Goal: Task Accomplishment & Management: Complete application form

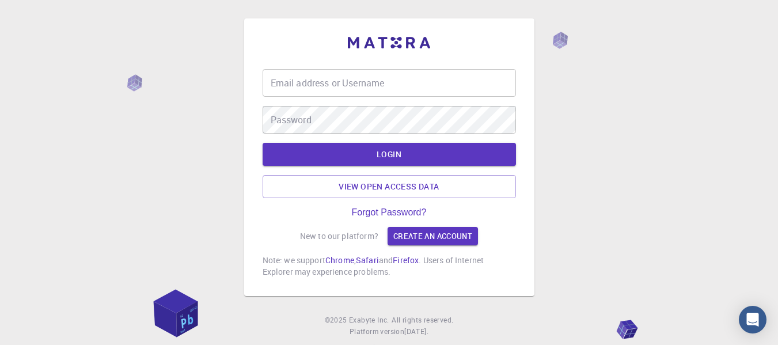
click at [407, 246] on div "Email address or Username Email address or Username Password Password LOGIN Vie…" at bounding box center [389, 173] width 253 height 208
click at [409, 236] on link "Create an account" at bounding box center [433, 236] width 90 height 18
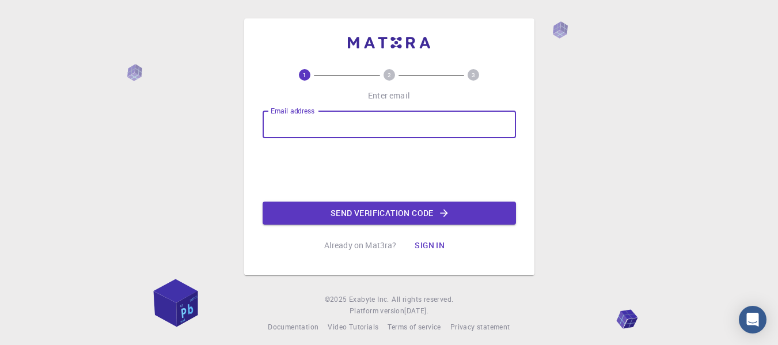
drag, startPoint x: 336, startPoint y: 122, endPoint x: 352, endPoint y: 138, distance: 22.4
click at [336, 122] on input "Email address" at bounding box center [389, 125] width 253 height 28
type input "[EMAIL_ADDRESS][DOMAIN_NAME]"
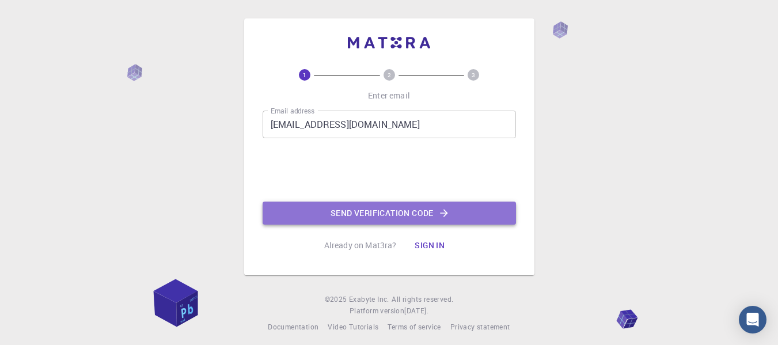
click at [358, 214] on button "Send verification code" at bounding box center [389, 213] width 253 height 23
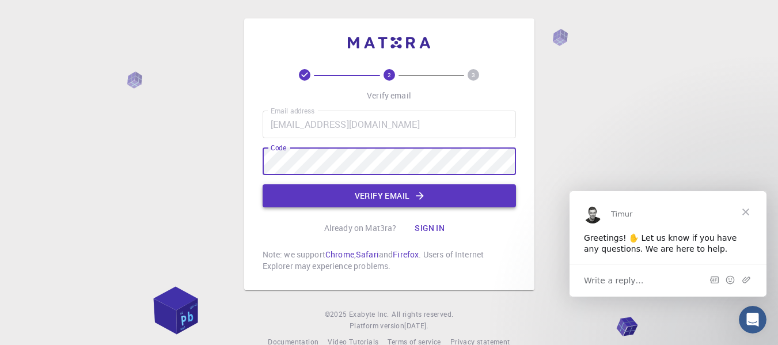
click at [398, 196] on button "Verify email" at bounding box center [389, 195] width 253 height 23
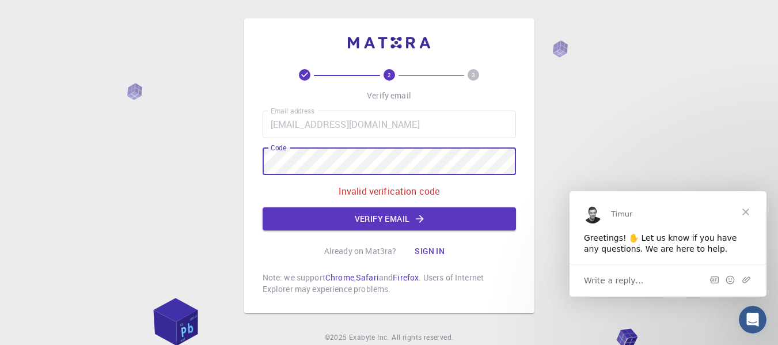
click at [246, 158] on div "2 3 Verify email Email address [EMAIL_ADDRESS][DOMAIN_NAME] Email address Code …" at bounding box center [389, 165] width 290 height 295
click at [373, 211] on button "Verify email" at bounding box center [389, 218] width 253 height 23
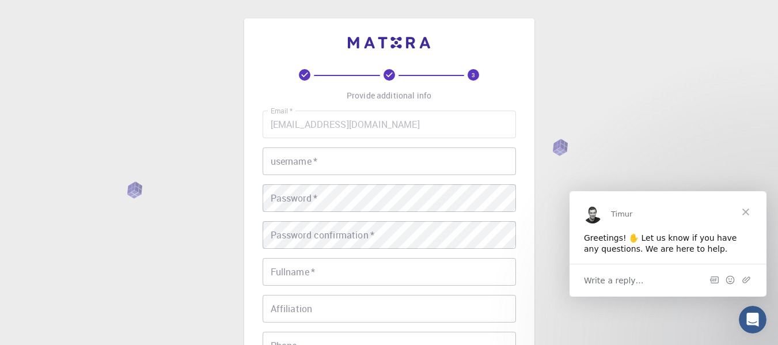
click at [324, 161] on input "username   *" at bounding box center [389, 161] width 253 height 28
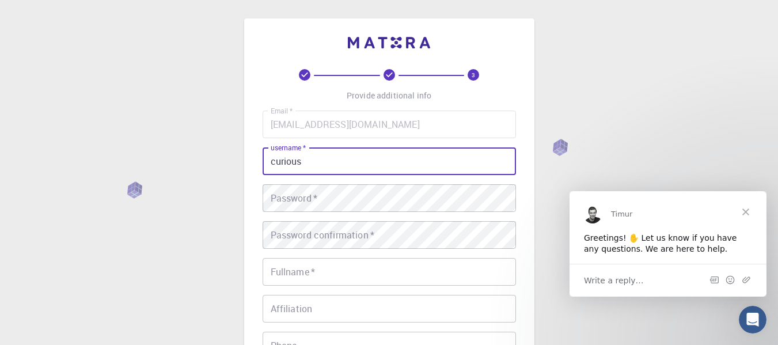
type input "curious"
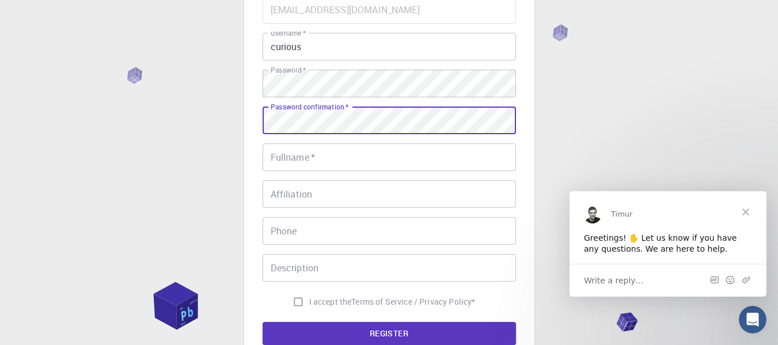
scroll to position [115, 0]
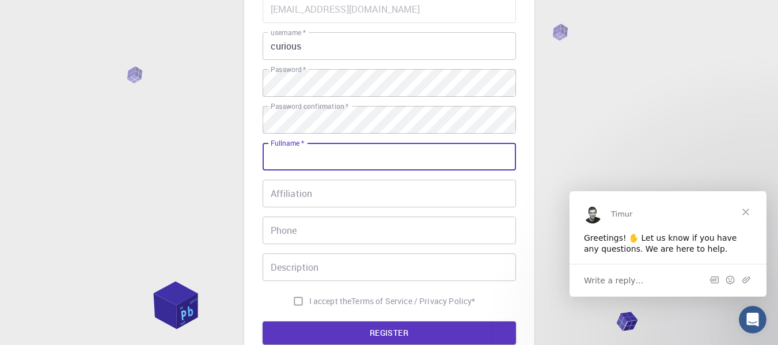
click at [336, 153] on input "Fullname   *" at bounding box center [389, 157] width 253 height 28
type input "[PERSON_NAME]"
type input "09302292948"
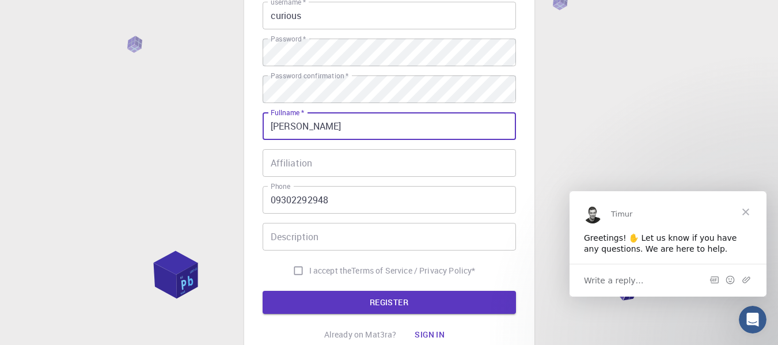
scroll to position [173, 0]
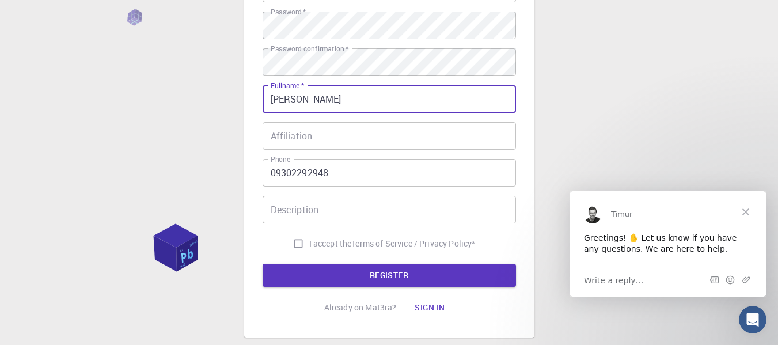
click at [298, 243] on input "I accept the Terms of Service / Privacy Policy *" at bounding box center [298, 244] width 22 height 22
checkbox input "true"
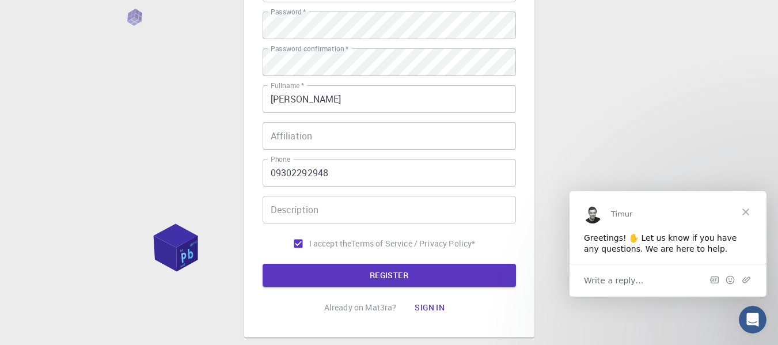
click at [325, 274] on button "REGISTER" at bounding box center [389, 275] width 253 height 23
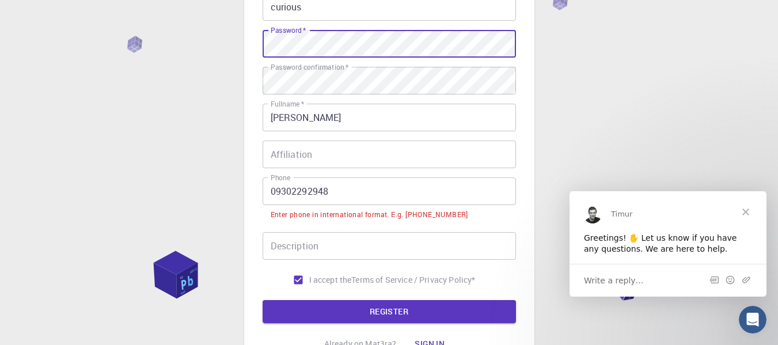
scroll to position [259, 0]
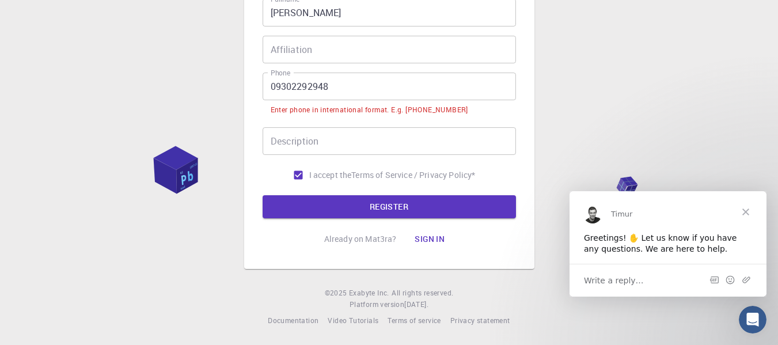
click at [273, 90] on input "09302292948" at bounding box center [389, 87] width 253 height 28
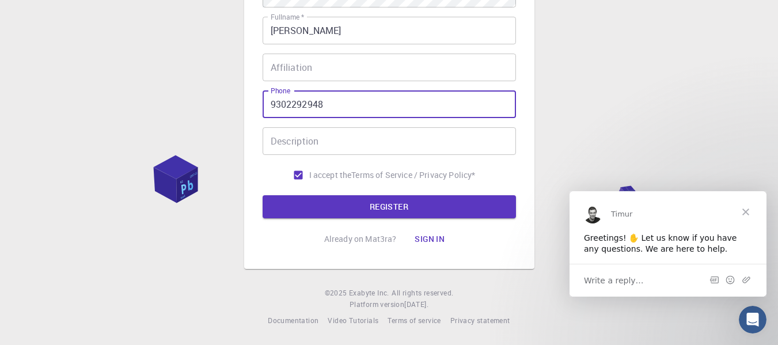
scroll to position [241, 0]
click at [415, 207] on button "REGISTER" at bounding box center [389, 206] width 253 height 23
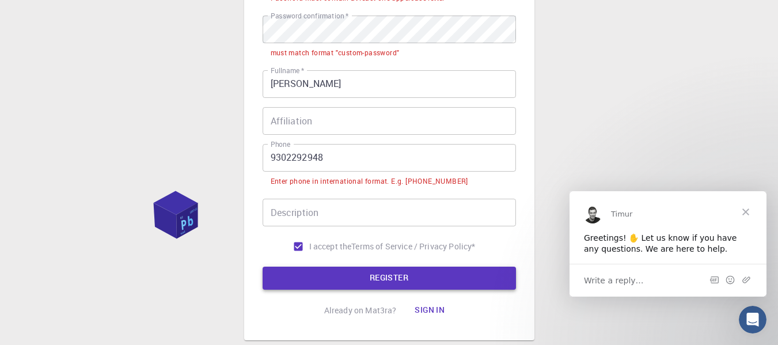
scroll to position [276, 0]
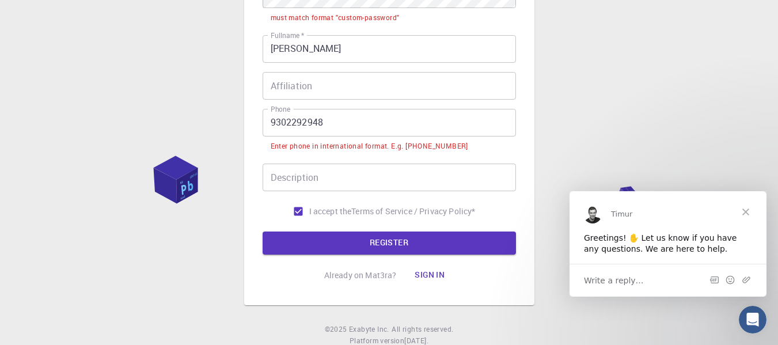
click at [274, 122] on input "9302292948" at bounding box center [389, 123] width 253 height 28
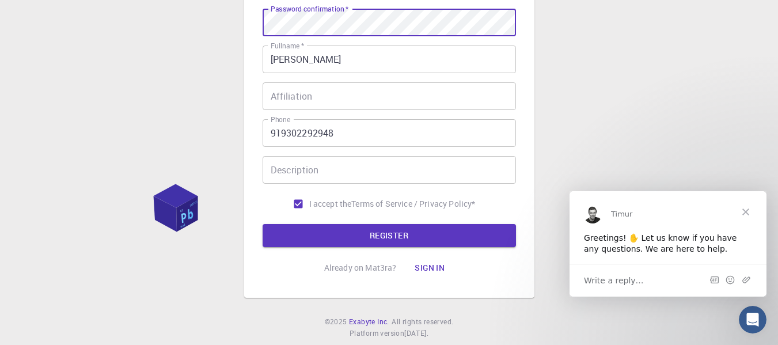
scroll to position [241, 0]
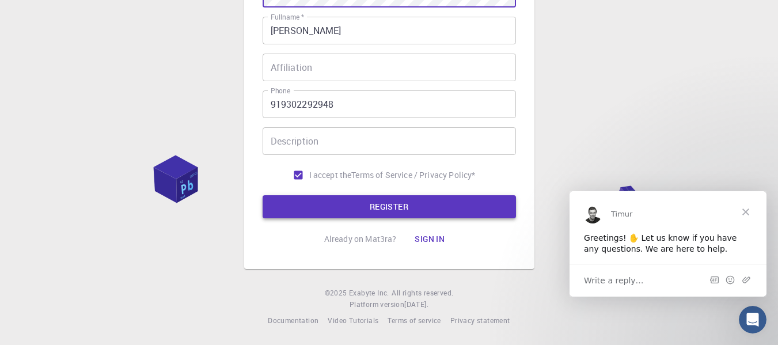
click at [349, 207] on button "REGISTER" at bounding box center [389, 206] width 253 height 23
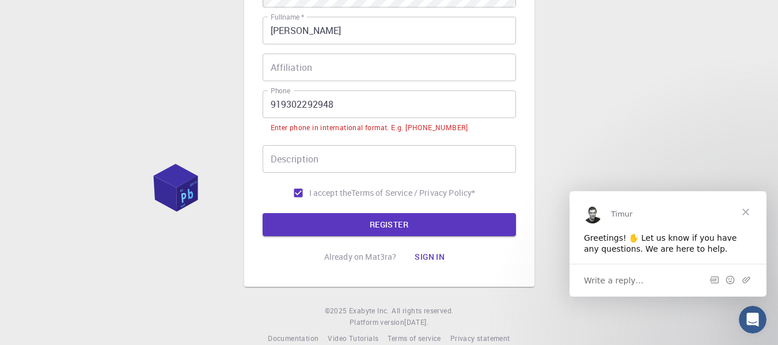
click at [278, 104] on input "919302292948" at bounding box center [389, 104] width 253 height 28
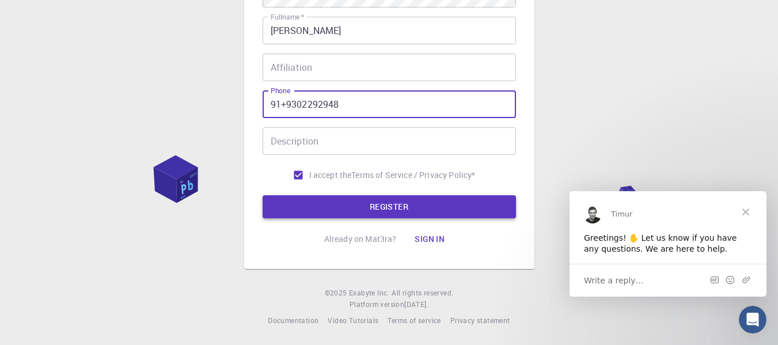
click at [350, 197] on button "REGISTER" at bounding box center [389, 206] width 253 height 23
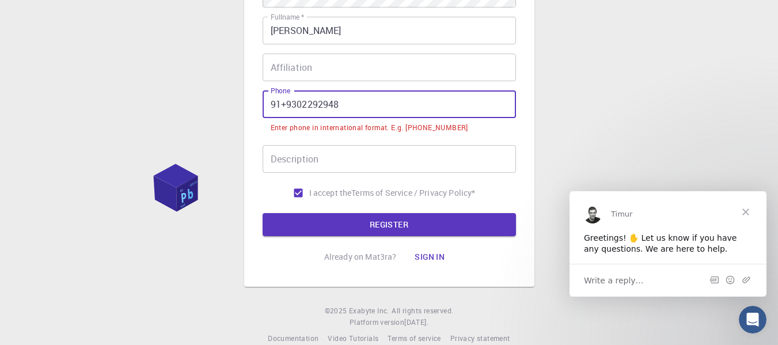
click at [285, 103] on input "91+9302292948" at bounding box center [389, 104] width 253 height 28
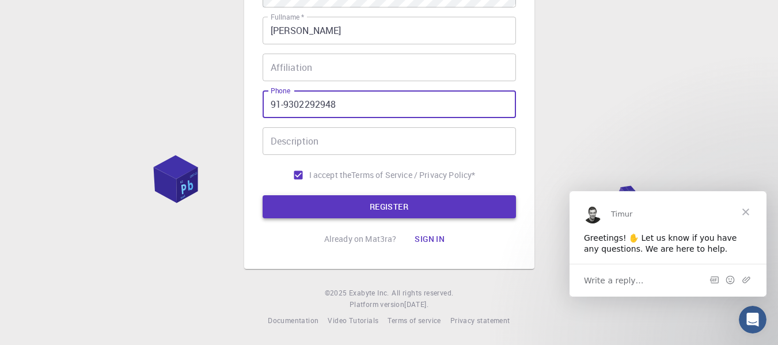
type input "91-9302292948"
click at [327, 198] on button "REGISTER" at bounding box center [389, 206] width 253 height 23
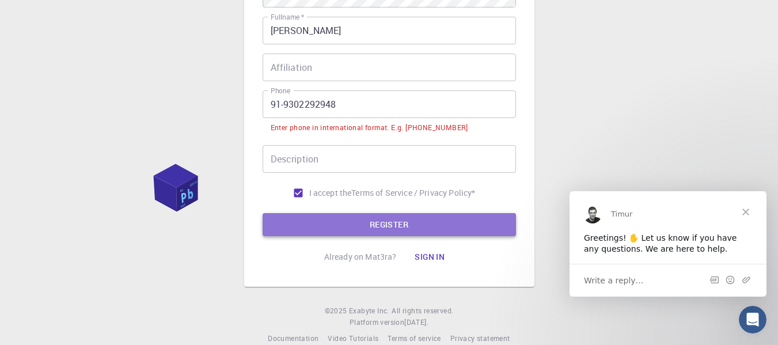
click at [333, 225] on button "REGISTER" at bounding box center [389, 224] width 253 height 23
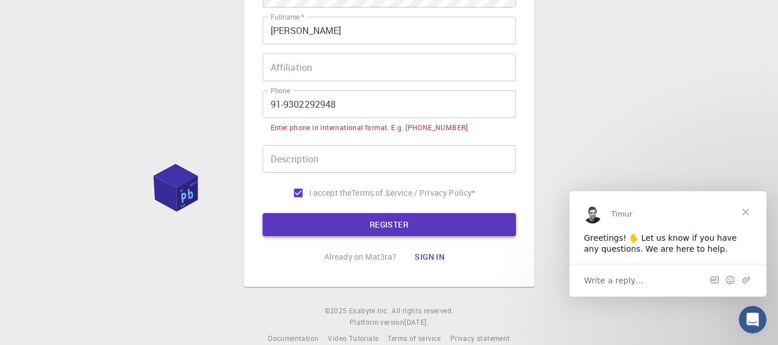
click at [333, 225] on button "REGISTER" at bounding box center [389, 224] width 253 height 23
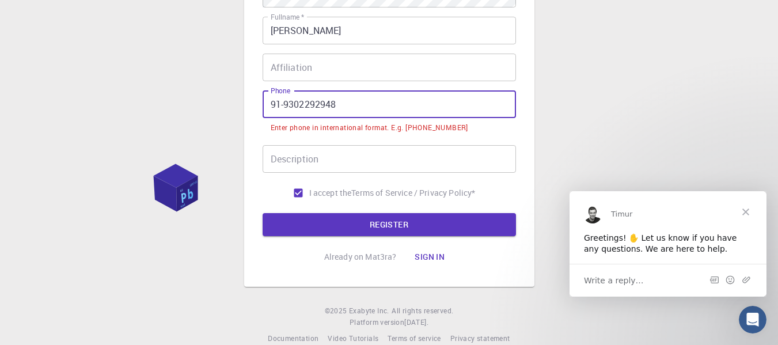
drag, startPoint x: 338, startPoint y: 105, endPoint x: 207, endPoint y: 115, distance: 131.1
click at [207, 115] on div "3 Provide additional info Email   * [EMAIL_ADDRESS][DOMAIN_NAME] Email   * user…" at bounding box center [389, 61] width 778 height 604
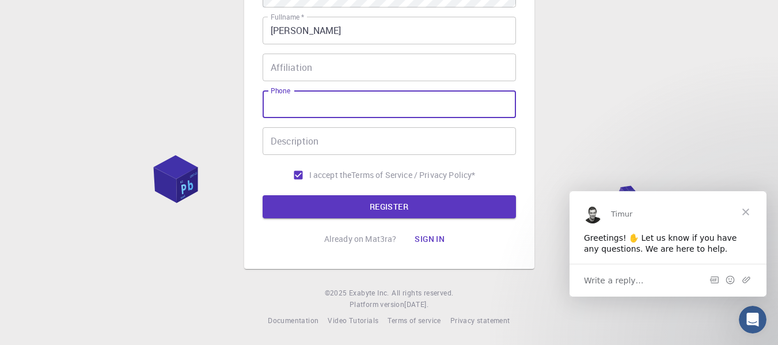
click at [286, 97] on input "Phone" at bounding box center [389, 104] width 253 height 28
type input "09302292948"
click at [369, 207] on button "REGISTER" at bounding box center [389, 206] width 253 height 23
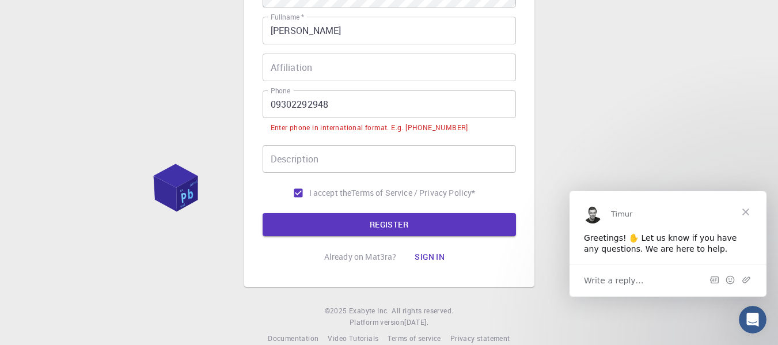
click at [369, 207] on form "Email   * [EMAIL_ADDRESS][DOMAIN_NAME] Email   * username   * curious username …" at bounding box center [389, 52] width 253 height 367
click at [369, 208] on form "Email   * [EMAIL_ADDRESS][DOMAIN_NAME] Email   * username   * curious username …" at bounding box center [389, 52] width 253 height 367
click at [226, 244] on div "3 Provide additional info Email   * [EMAIL_ADDRESS][DOMAIN_NAME] Email   * user…" at bounding box center [389, 61] width 778 height 604
click at [426, 259] on button "Sign in" at bounding box center [429, 256] width 48 height 23
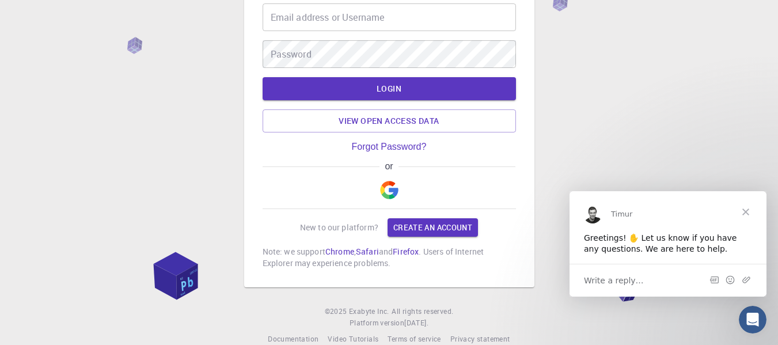
scroll to position [84, 0]
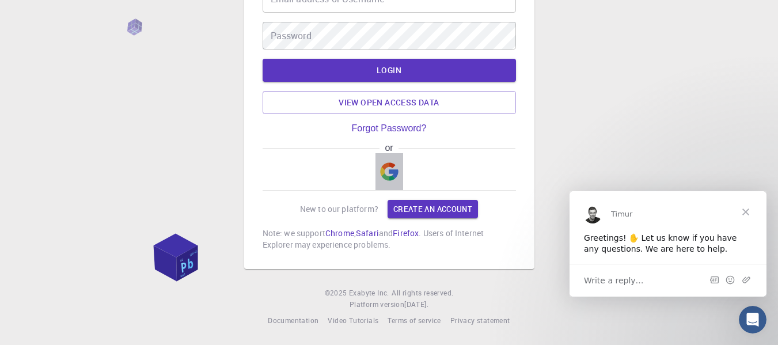
click at [392, 177] on img "button" at bounding box center [389, 171] width 18 height 18
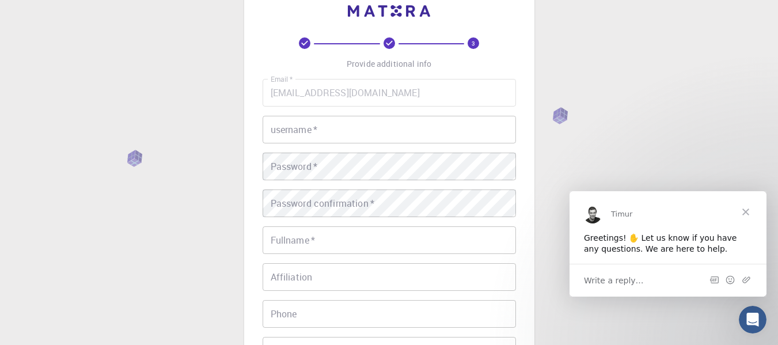
scroll to position [11, 0]
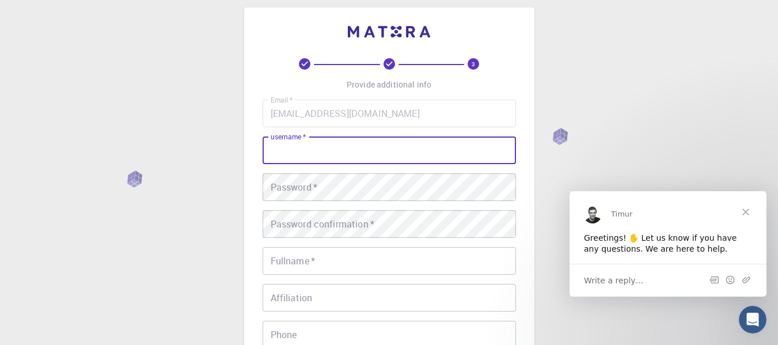
click at [320, 157] on input "username   *" at bounding box center [389, 150] width 253 height 28
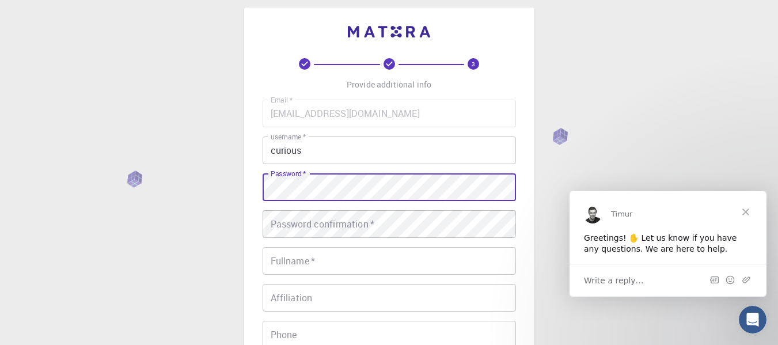
type input "[EMAIL_ADDRESS][DOMAIN_NAME]"
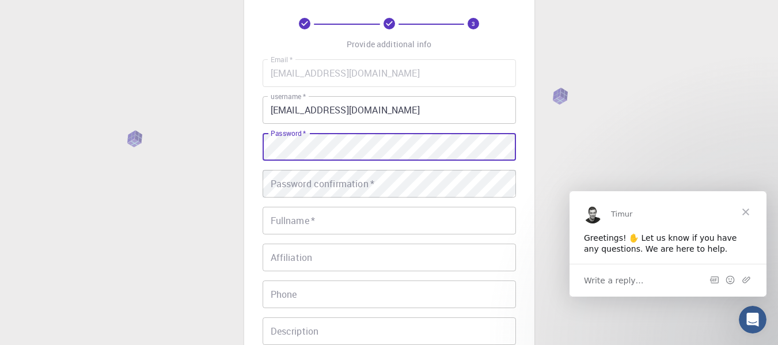
scroll to position [69, 0]
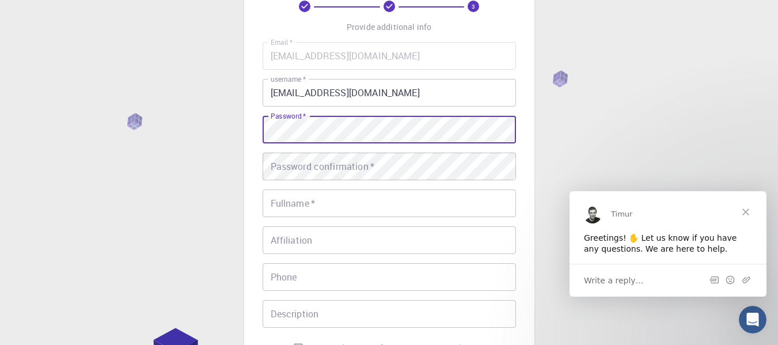
click at [327, 161] on div "Password confirmation   * Password confirmation   *" at bounding box center [389, 167] width 253 height 28
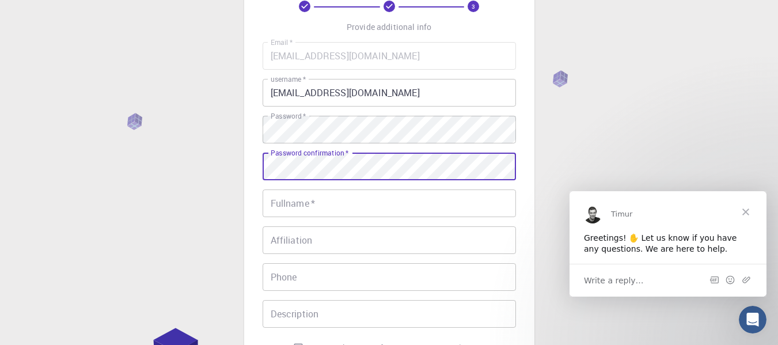
click at [299, 157] on div "Password confirmation   * Password confirmation   *" at bounding box center [389, 167] width 253 height 28
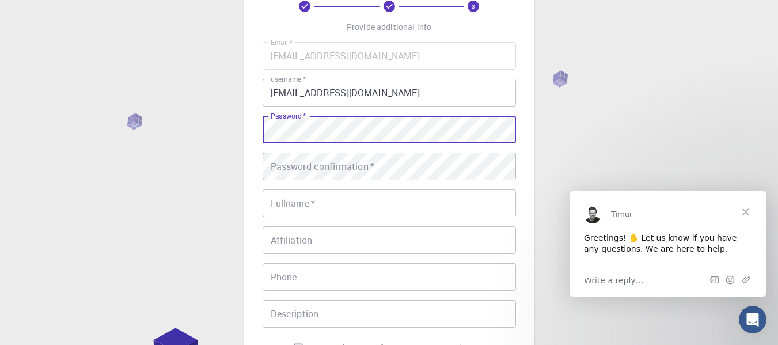
drag, startPoint x: 299, startPoint y: 157, endPoint x: 240, endPoint y: 141, distance: 61.5
click at [240, 141] on div "3 Provide additional info Email   * [EMAIL_ADDRESS][DOMAIN_NAME] Email   * user…" at bounding box center [389, 224] width 778 height 586
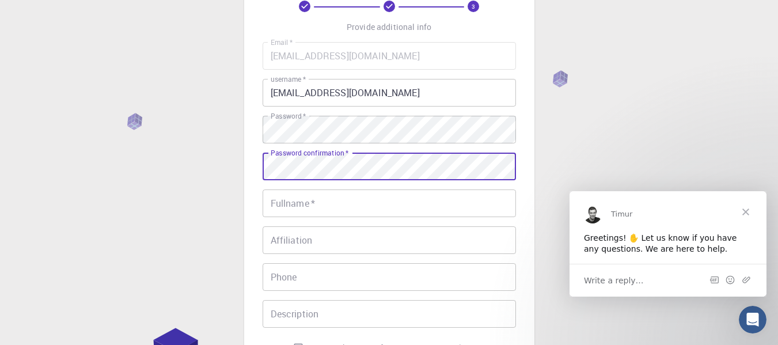
click at [312, 204] on input "Fullname   *" at bounding box center [389, 203] width 253 height 28
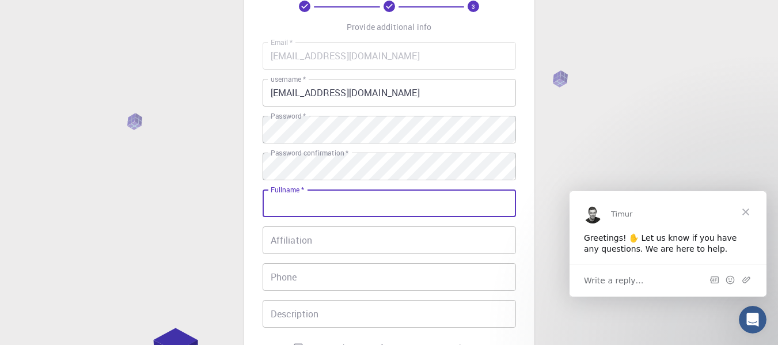
type input "[PERSON_NAME]"
type input "09302292948"
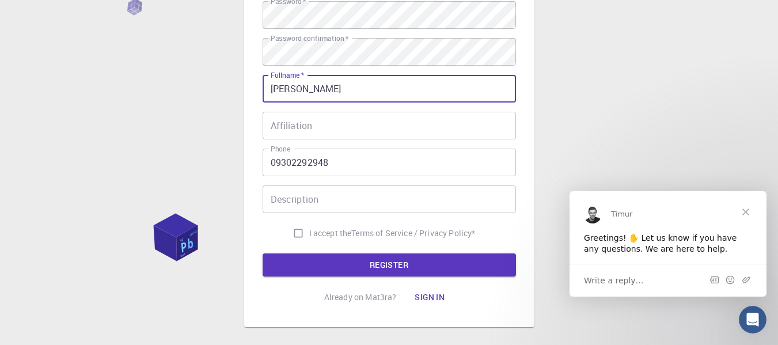
scroll to position [184, 0]
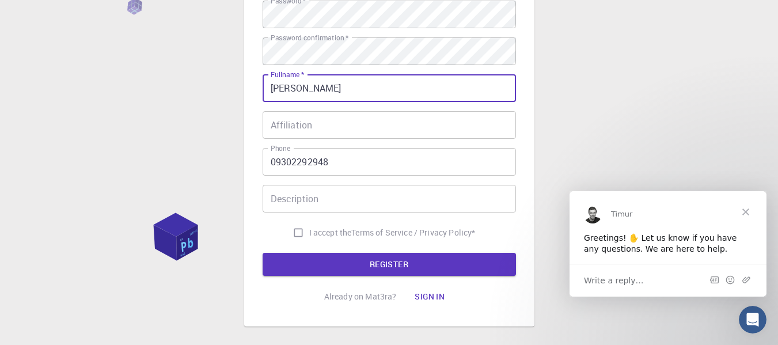
click at [292, 227] on input "I accept the Terms of Service / Privacy Policy *" at bounding box center [298, 233] width 22 height 22
checkbox input "true"
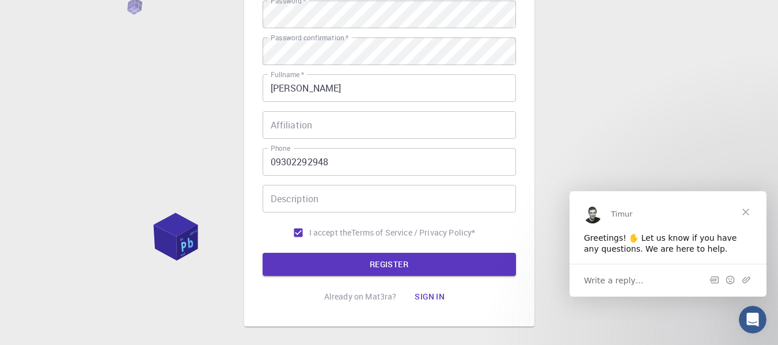
click at [316, 250] on form "Email   * [EMAIL_ADDRESS][DOMAIN_NAME] Email   * username   * [EMAIL_ADDRESS][D…" at bounding box center [389, 101] width 253 height 349
click at [324, 256] on button "REGISTER" at bounding box center [389, 264] width 253 height 23
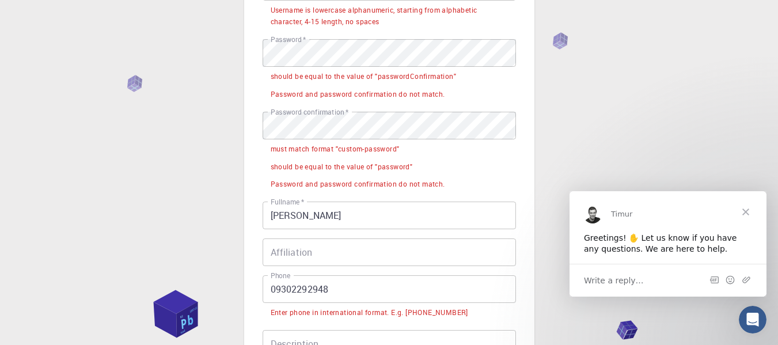
scroll to position [213, 0]
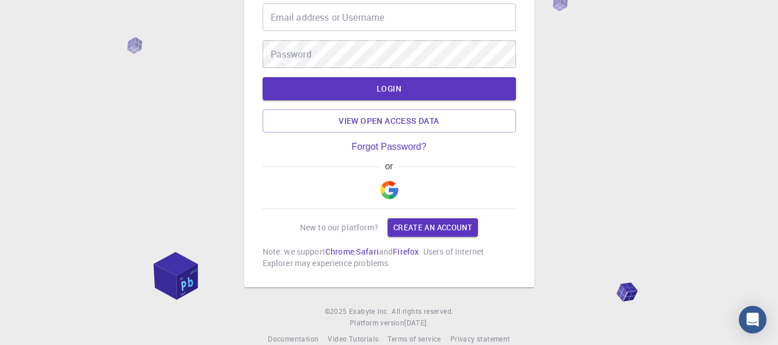
scroll to position [84, 0]
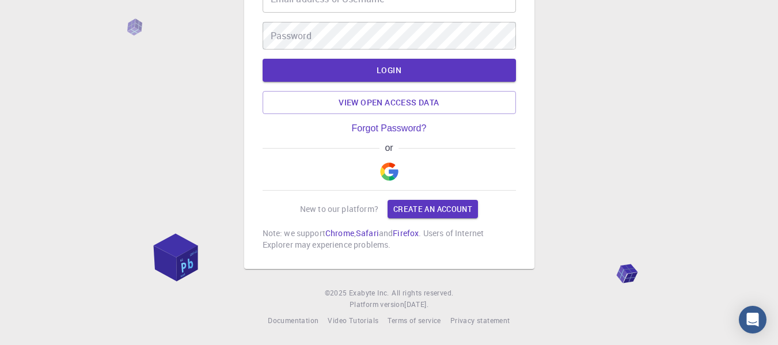
click at [390, 173] on img "button" at bounding box center [389, 171] width 18 height 18
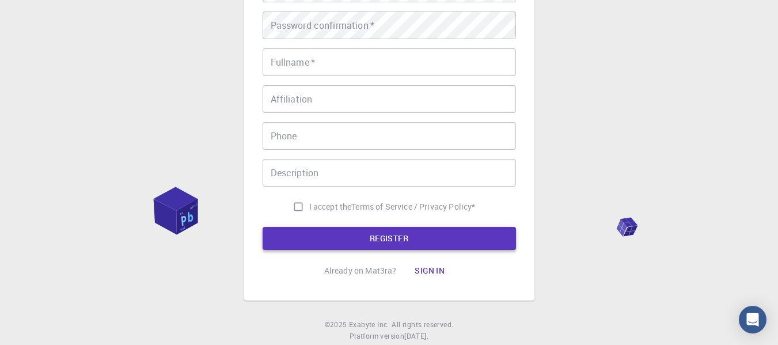
scroll to position [230, 0]
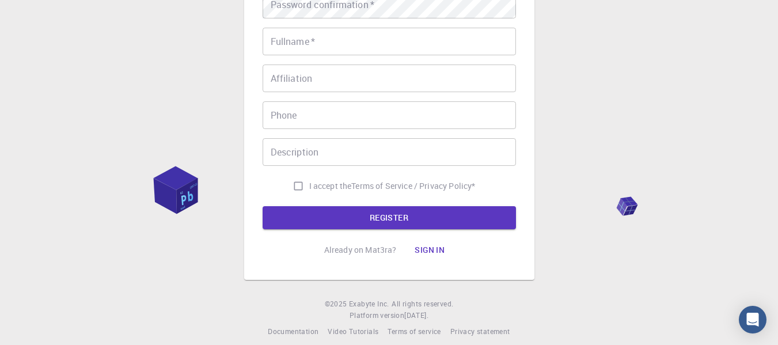
click at [304, 117] on input "Phone" at bounding box center [389, 115] width 253 height 28
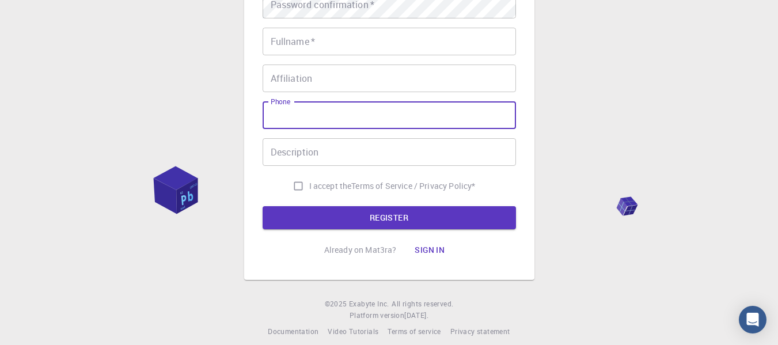
type input "09302292948"
type input "[PERSON_NAME]"
click at [277, 117] on input "09302292948" at bounding box center [389, 115] width 253 height 28
type input "9302292948"
click at [354, 227] on button "REGISTER" at bounding box center [389, 217] width 253 height 23
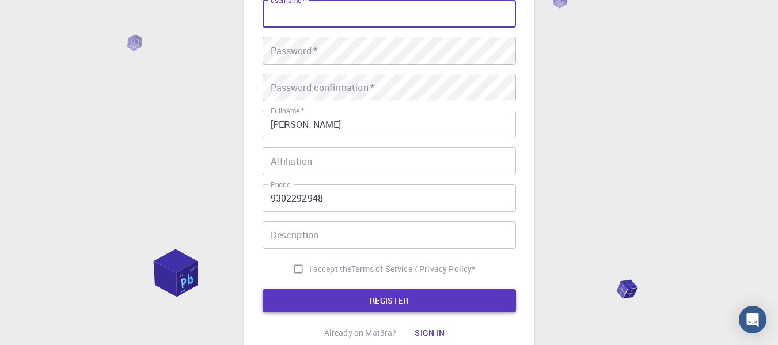
scroll to position [32, 0]
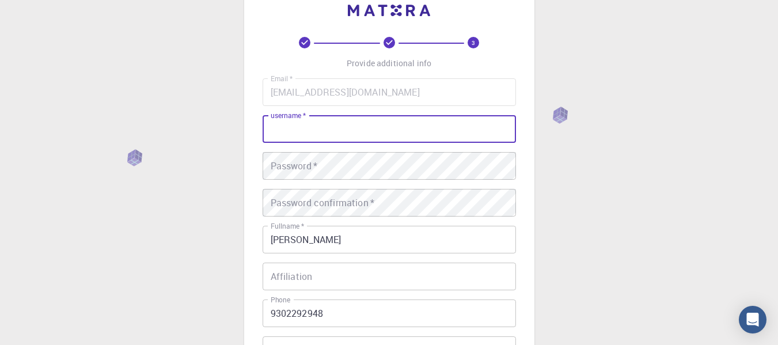
click at [295, 128] on input "username   *" at bounding box center [389, 129] width 253 height 28
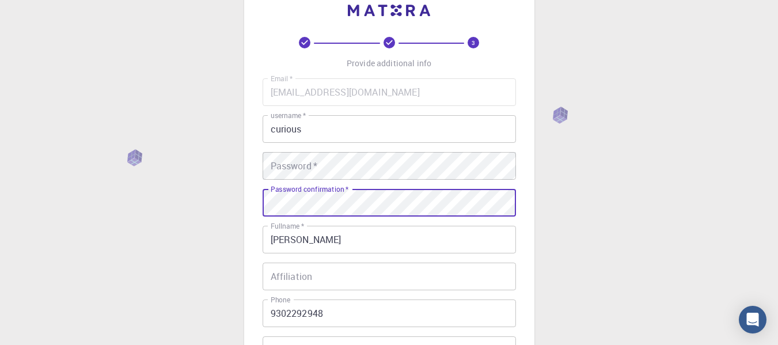
type input "[EMAIL_ADDRESS][DOMAIN_NAME]"
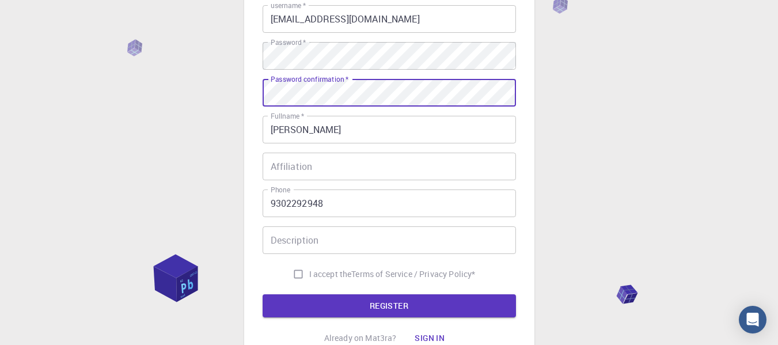
scroll to position [205, 0]
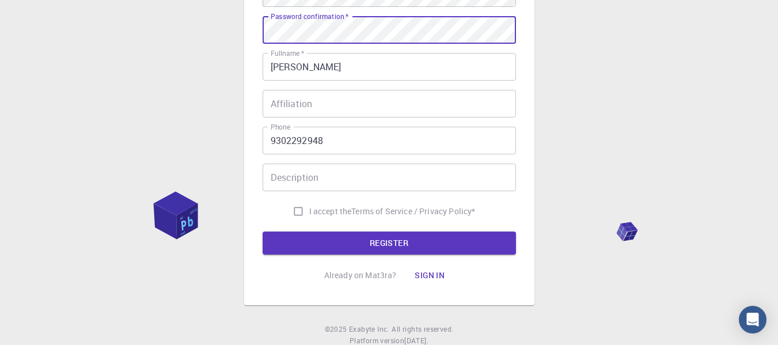
click at [302, 215] on input "I accept the Terms of Service / Privacy Policy *" at bounding box center [298, 211] width 22 height 22
checkbox input "true"
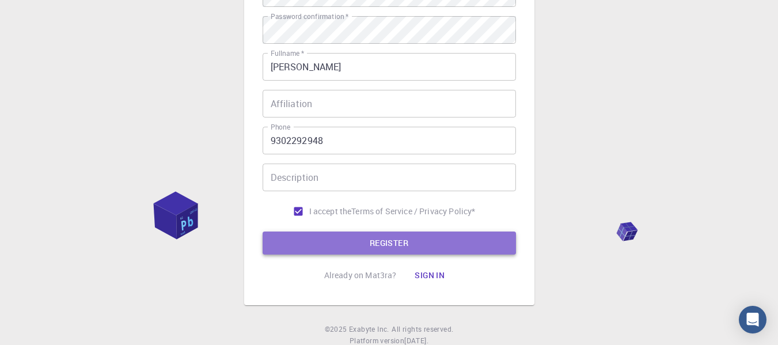
click at [327, 242] on button "REGISTER" at bounding box center [389, 242] width 253 height 23
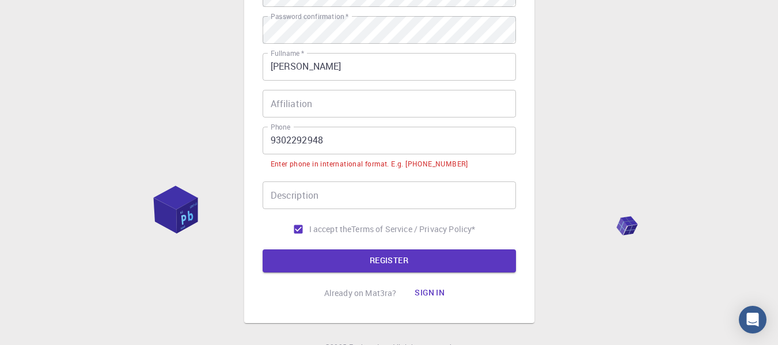
click at [271, 143] on input "9302292948" at bounding box center [389, 141] width 253 height 28
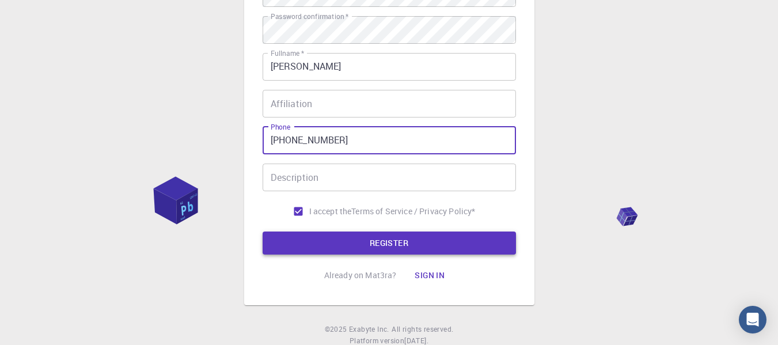
type input "+9302292948"
click at [385, 242] on button "REGISTER" at bounding box center [389, 242] width 253 height 23
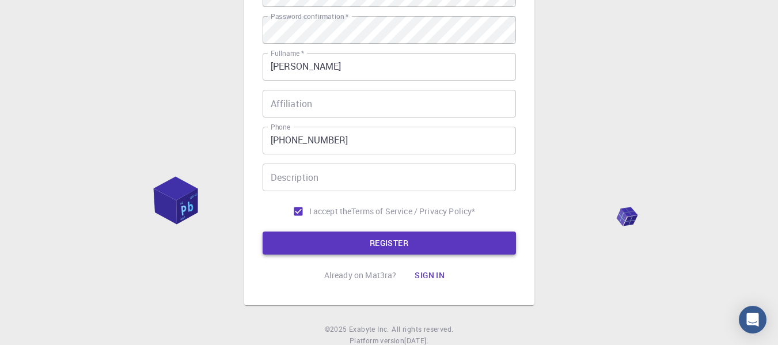
click at [377, 241] on button "REGISTER" at bounding box center [389, 242] width 253 height 23
click at [404, 240] on button "REGISTER" at bounding box center [389, 242] width 253 height 23
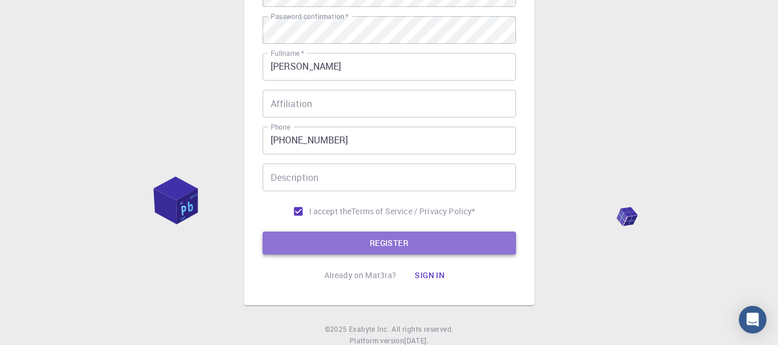
click at [404, 240] on button "REGISTER" at bounding box center [389, 242] width 253 height 23
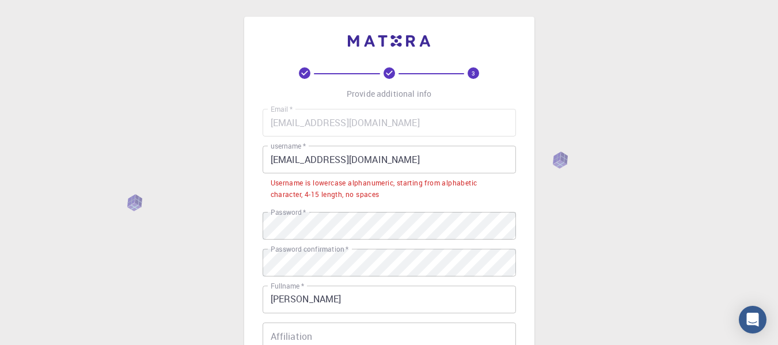
scroll to position [0, 0]
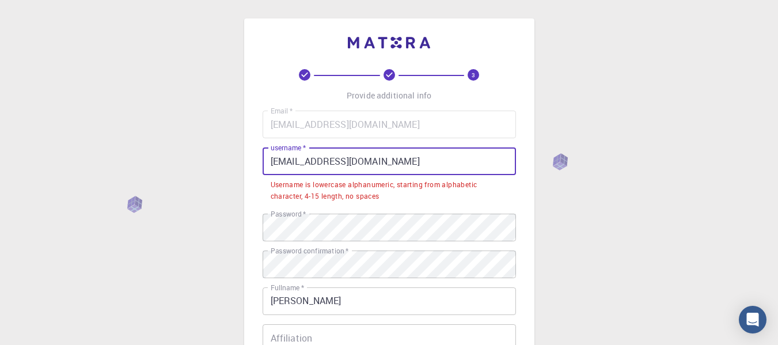
drag, startPoint x: 386, startPoint y: 165, endPoint x: 210, endPoint y: 149, distance: 177.0
click at [210, 149] on div "3 Provide additional info Email   * pp0386390@gmail.com Email   * username   * …" at bounding box center [389, 308] width 778 height 616
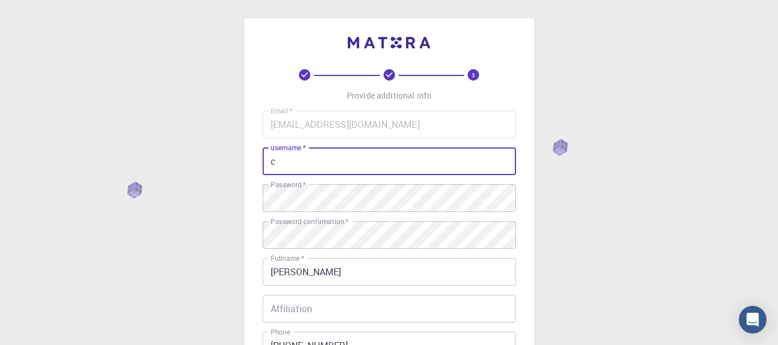
type input "curious"
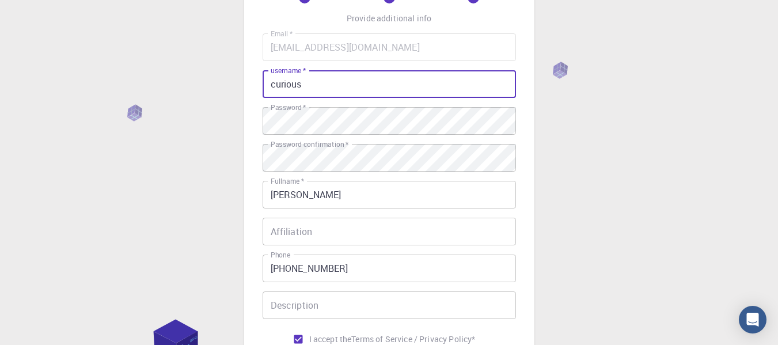
scroll to position [173, 0]
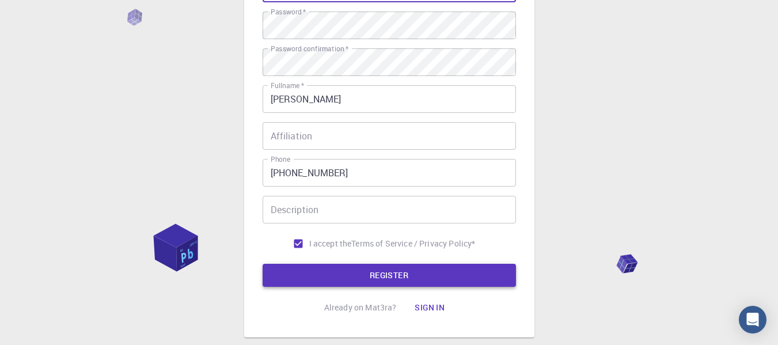
click at [376, 268] on button "REGISTER" at bounding box center [389, 275] width 253 height 23
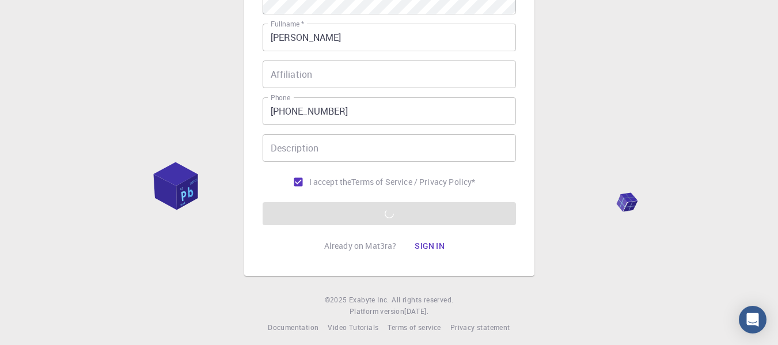
scroll to position [241, 0]
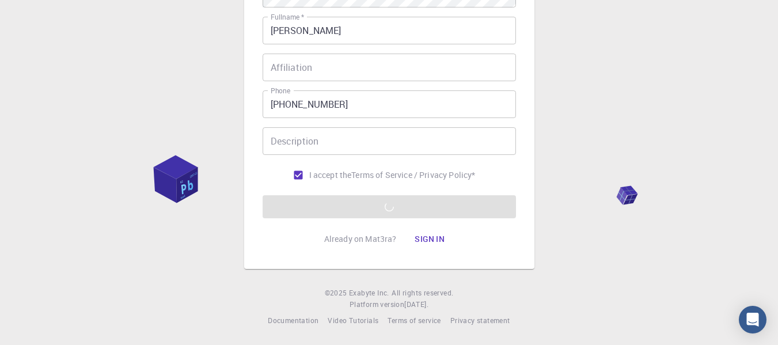
click at [362, 211] on form "Email   * pp0386390@gmail.com Email   * username   * curious username   * Passw…" at bounding box center [389, 43] width 253 height 349
click at [370, 202] on form "Email   * pp0386390@gmail.com Email   * username   * curious username   * Passw…" at bounding box center [389, 43] width 253 height 349
click at [367, 196] on form "Email   * pp0386390@gmail.com Email   * username   * curious username   * Passw…" at bounding box center [389, 43] width 253 height 349
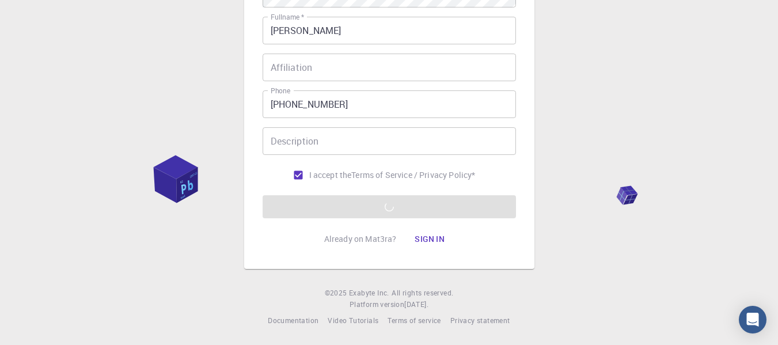
click at [295, 141] on div "Description Description" at bounding box center [389, 141] width 253 height 28
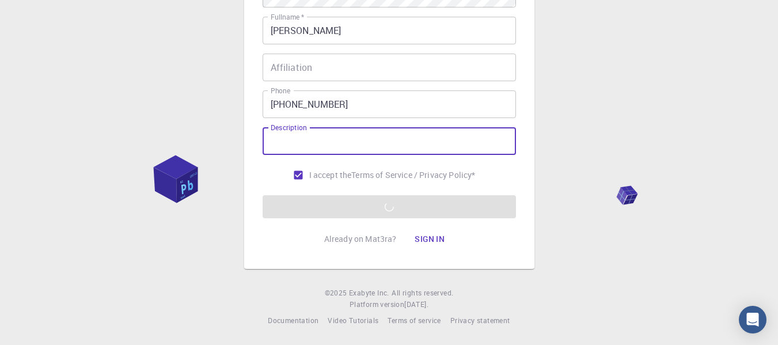
click at [301, 172] on input "I accept the Terms of Service / Privacy Policy *" at bounding box center [298, 175] width 22 height 22
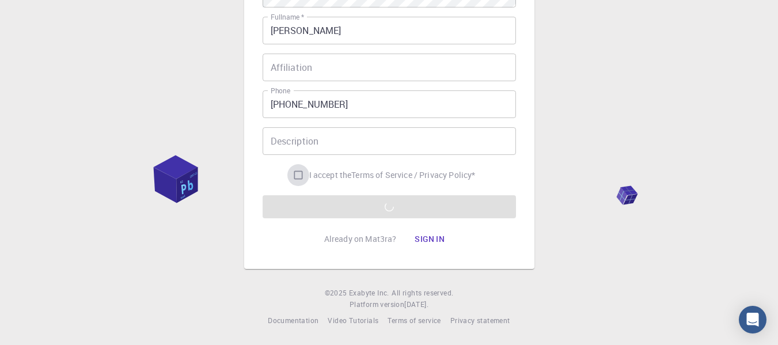
click at [293, 173] on input "I accept the Terms of Service / Privacy Policy *" at bounding box center [298, 175] width 22 height 22
checkbox input "true"
click at [337, 194] on form "Email   * pp0386390@gmail.com Email   * username   * curious username   * Passw…" at bounding box center [389, 43] width 253 height 349
click at [343, 200] on form "Email   * pp0386390@gmail.com Email   * username   * curious username   * Passw…" at bounding box center [389, 43] width 253 height 349
